Goal: Information Seeking & Learning: Learn about a topic

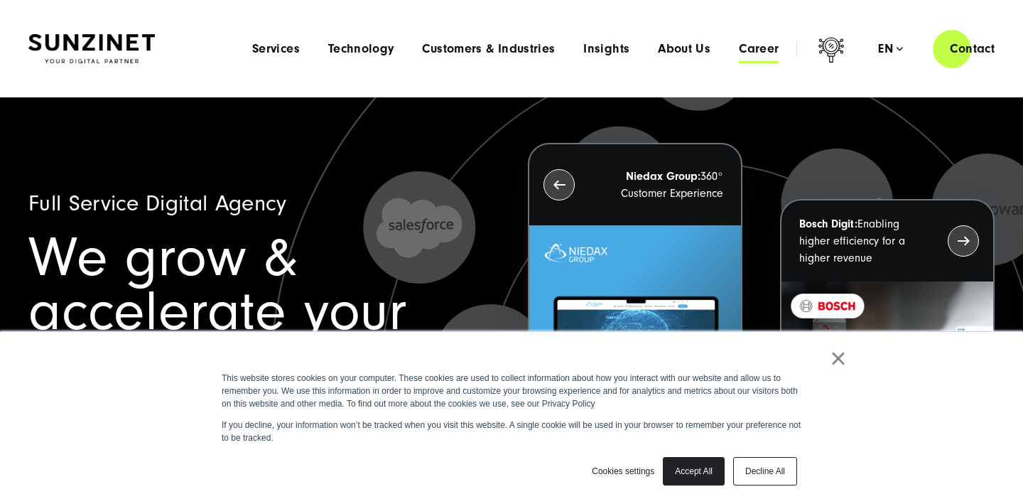
click at [752, 53] on span "Career" at bounding box center [759, 49] width 40 height 14
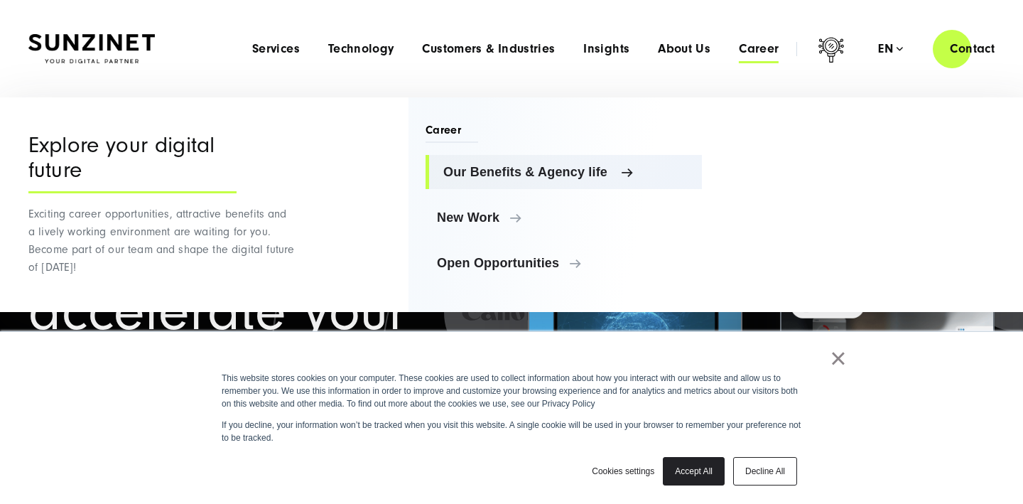
click at [531, 171] on span "Our Benefits & Agency life" at bounding box center [566, 172] width 247 height 14
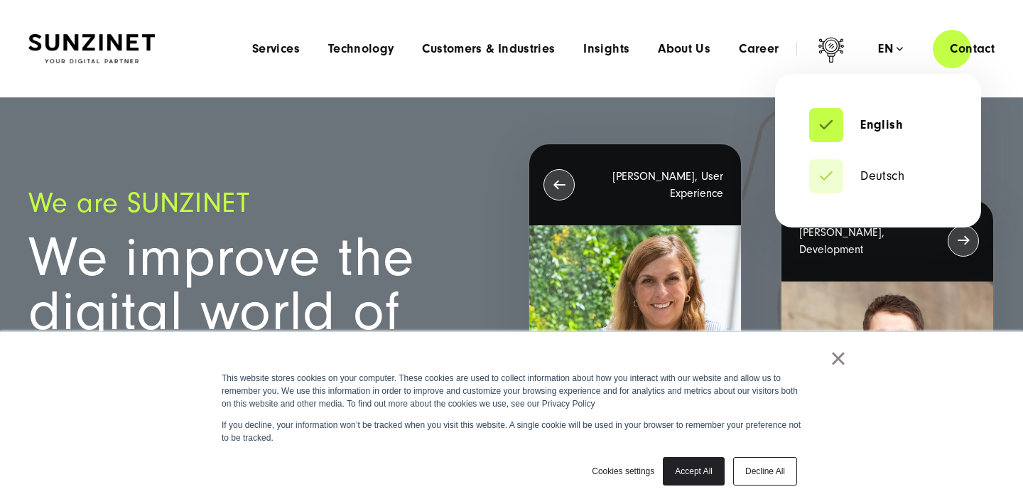
click at [890, 48] on div "en" at bounding box center [890, 49] width 25 height 14
click at [900, 50] on div "en" at bounding box center [890, 49] width 25 height 14
click at [862, 175] on link "Deutsch" at bounding box center [856, 176] width 95 height 14
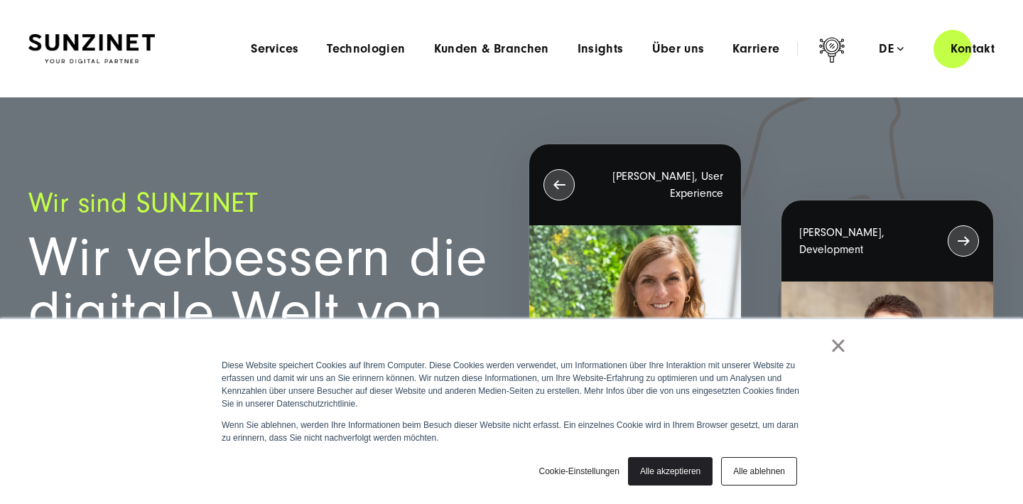
click at [107, 45] on img at bounding box center [91, 49] width 126 height 30
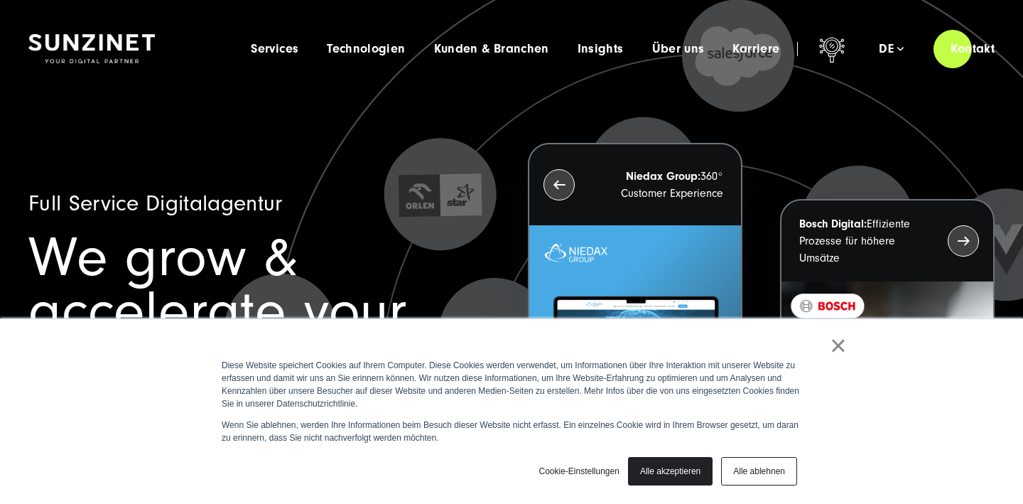
click at [834, 352] on link "×" at bounding box center [838, 345] width 17 height 13
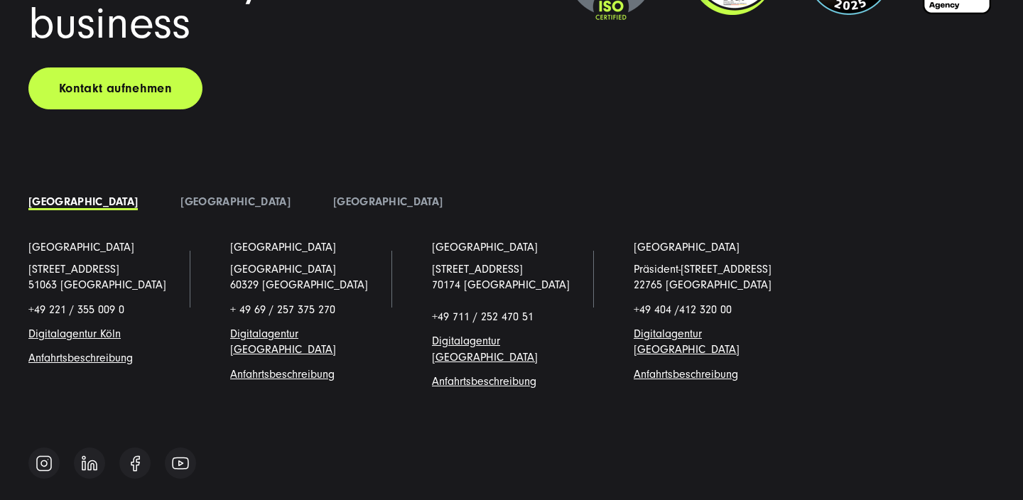
scroll to position [10832, 0]
